Goal: Task Accomplishment & Management: Manage account settings

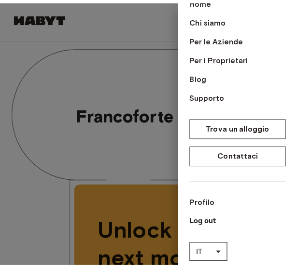
scroll to position [73, 0]
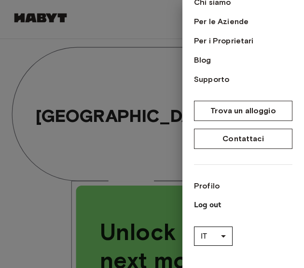
click at [181, 22] on div at bounding box center [152, 134] width 304 height 268
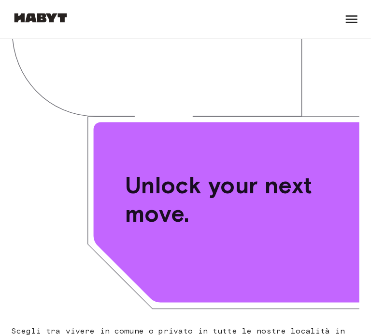
scroll to position [0, 0]
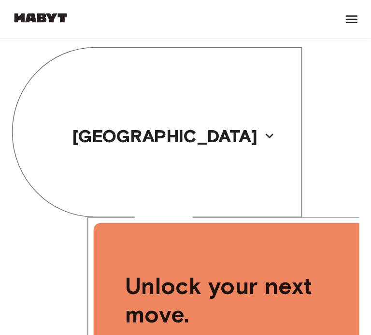
click at [296, 25] on icon at bounding box center [351, 19] width 15 height 15
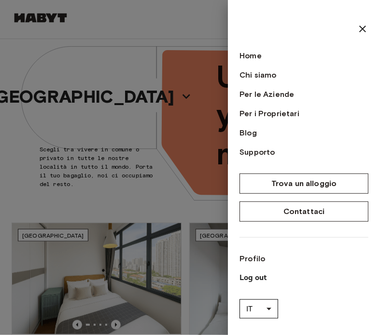
click at [138, 20] on div at bounding box center [190, 167] width 380 height 335
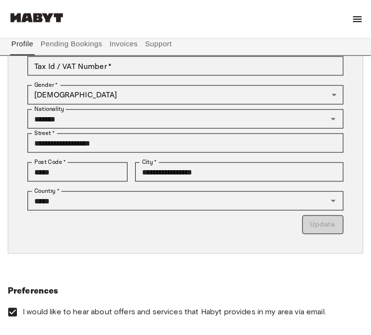
scroll to position [293, 0]
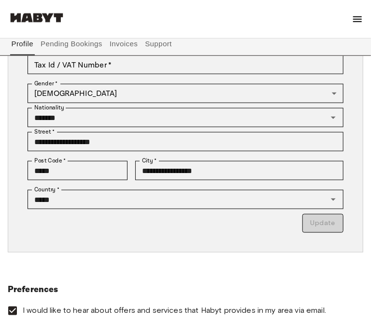
click at [209, 124] on div "**********" at bounding box center [185, 69] width 355 height 504
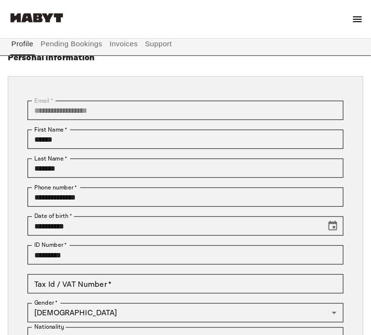
scroll to position [50, 0]
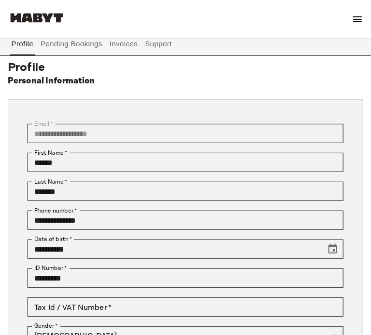
click at [125, 42] on button "Invoices" at bounding box center [123, 43] width 30 height 23
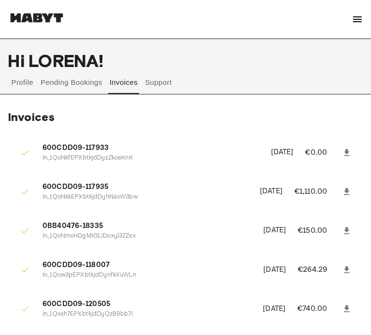
click at [22, 80] on button "Profile" at bounding box center [22, 82] width 25 height 23
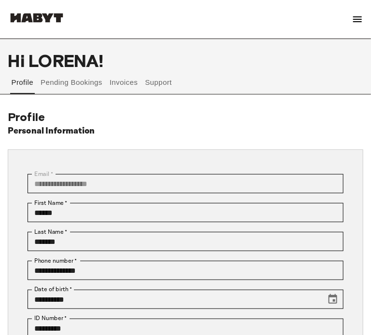
click at [357, 20] on img at bounding box center [357, 20] width 12 height 12
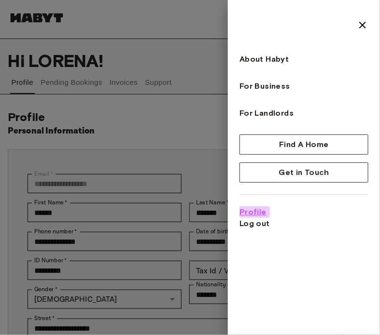
click at [245, 211] on span "Profile" at bounding box center [252, 213] width 27 height 12
click at [154, 131] on div at bounding box center [190, 167] width 380 height 335
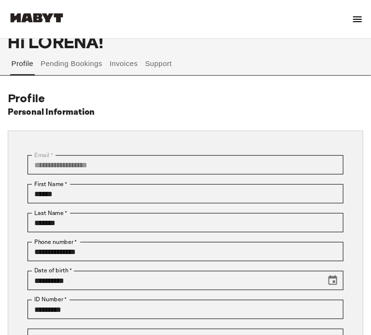
scroll to position [19, 0]
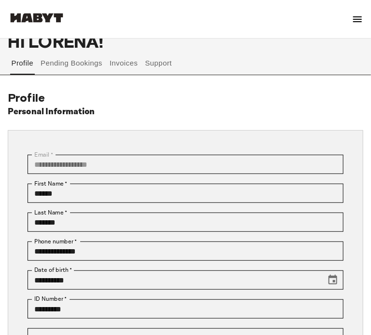
click at [68, 73] on button "Pending Bookings" at bounding box center [72, 63] width 64 height 23
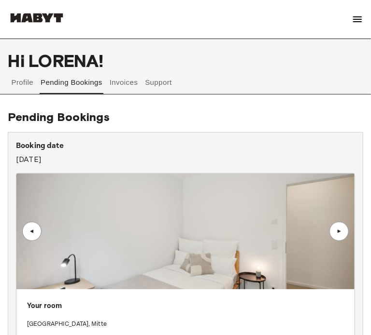
click at [125, 76] on button "Invoices" at bounding box center [123, 82] width 30 height 23
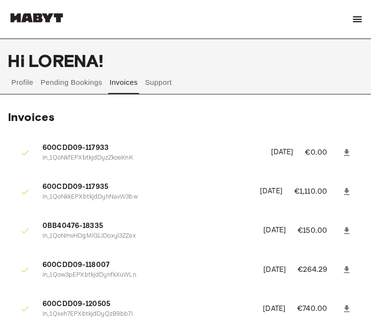
click at [161, 83] on button "Support" at bounding box center [158, 82] width 29 height 23
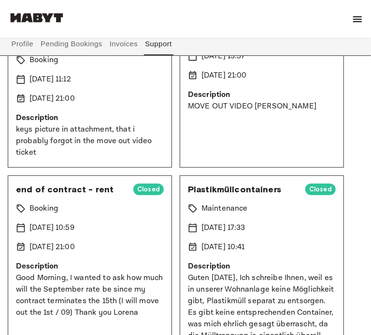
click at [24, 44] on button "Profile" at bounding box center [22, 43] width 25 height 23
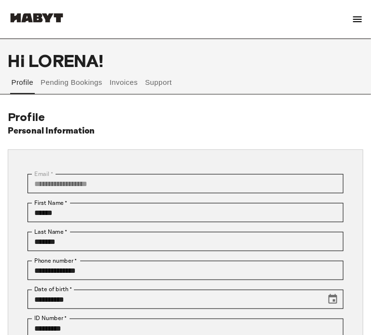
click at [355, 21] on img at bounding box center [357, 20] width 12 height 12
